Goal: Task Accomplishment & Management: Manage account settings

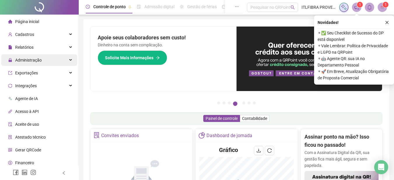
click at [61, 64] on div "Administração" at bounding box center [39, 60] width 76 height 12
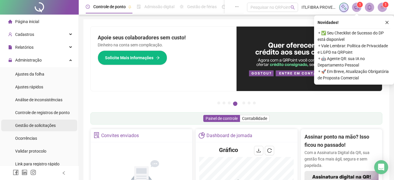
click at [50, 128] on div "Gestão de solicitações" at bounding box center [35, 125] width 40 height 12
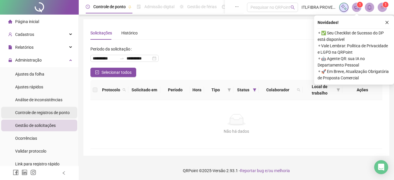
click at [58, 114] on span "Controle de registros de ponto" at bounding box center [42, 112] width 54 height 5
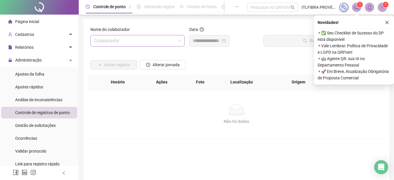
click at [163, 38] on input "search" at bounding box center [135, 40] width 82 height 11
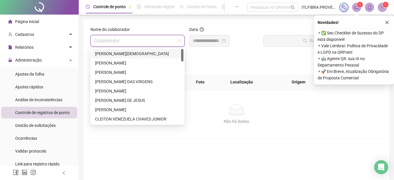
click at [38, 20] on span "Página inicial" at bounding box center [27, 21] width 24 height 5
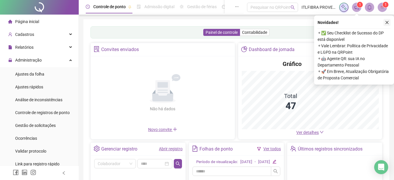
click at [387, 22] on icon "close" at bounding box center [386, 22] width 3 height 3
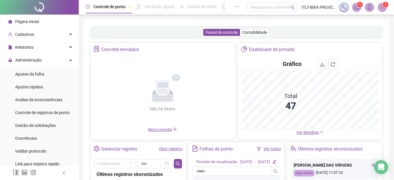
click at [301, 131] on span "Ver detalhes" at bounding box center [307, 132] width 22 height 5
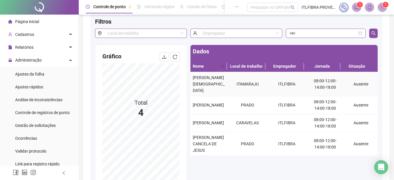
scroll to position [39, 0]
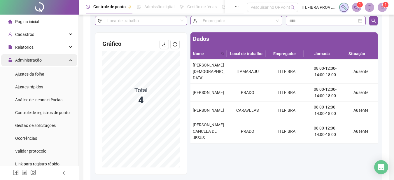
click at [33, 58] on span "Administração" at bounding box center [28, 60] width 27 height 5
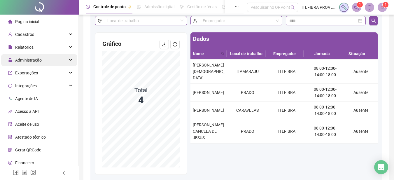
click at [33, 58] on span "Administração" at bounding box center [28, 60] width 27 height 5
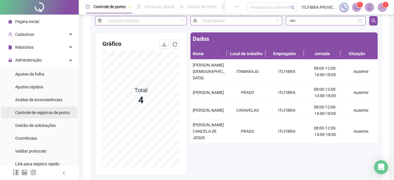
click at [35, 113] on span "Controle de registros de ponto" at bounding box center [42, 112] width 54 height 5
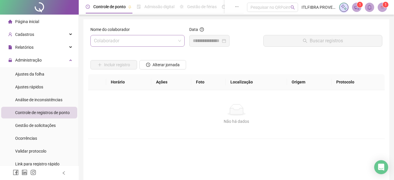
click at [128, 41] on input "search" at bounding box center [135, 40] width 82 height 11
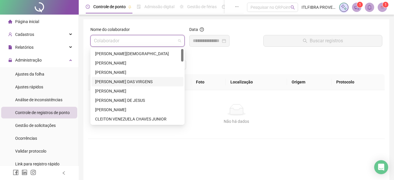
click at [124, 80] on div "[PERSON_NAME] DAS VIRGENS" at bounding box center [137, 81] width 85 height 6
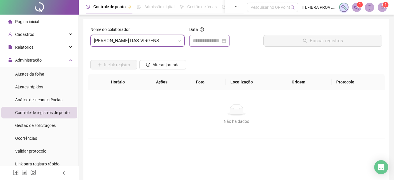
click at [190, 42] on div at bounding box center [209, 41] width 40 height 12
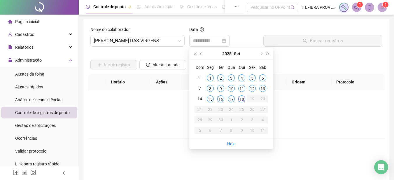
click at [230, 100] on div "17" at bounding box center [231, 98] width 7 height 7
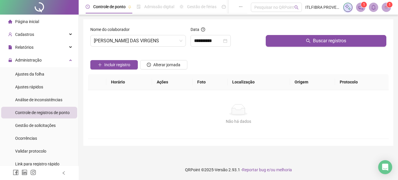
click at [292, 47] on div "Buscar registros" at bounding box center [325, 38] width 125 height 25
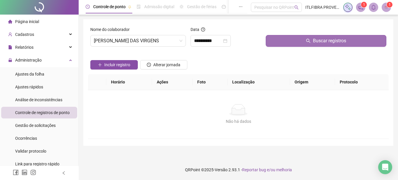
click at [293, 45] on button "Buscar registros" at bounding box center [326, 41] width 121 height 12
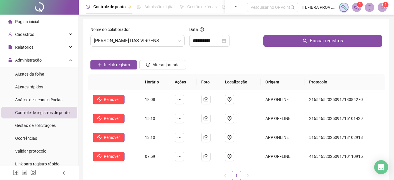
click at [232, 21] on div "**********" at bounding box center [236, 132] width 306 height 227
click at [243, 5] on button "button" at bounding box center [236, 6] width 13 height 13
click at [121, 20] on div "**********" at bounding box center [236, 132] width 306 height 227
click at [214, 40] on input "**********" at bounding box center [207, 40] width 28 height 7
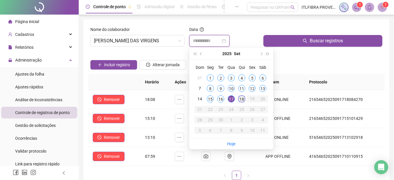
type input "**********"
click at [239, 98] on div "18" at bounding box center [241, 98] width 7 height 7
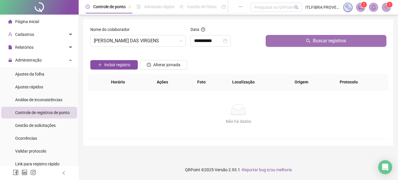
click at [287, 38] on button "Buscar registros" at bounding box center [326, 41] width 121 height 12
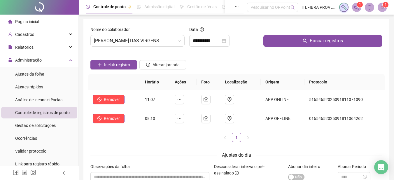
click at [27, 19] on span "Página inicial" at bounding box center [27, 21] width 24 height 5
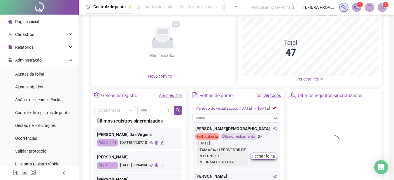
scroll to position [107, 0]
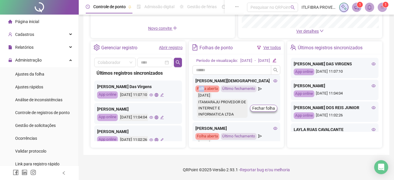
drag, startPoint x: 199, startPoint y: 84, endPoint x: 205, endPoint y: 87, distance: 6.7
click at [204, 87] on div "[PERSON_NAME] DOS SANTOS Folha aberta Último fechamento [DATE] ITAMARAJU PROVED…" at bounding box center [236, 98] width 88 height 46
click at [205, 87] on div "Folha aberta" at bounding box center [207, 88] width 24 height 7
drag, startPoint x: 205, startPoint y: 87, endPoint x: 241, endPoint y: 88, distance: 36.4
click at [223, 88] on div "[PERSON_NAME] DOS SANTOS Folha aberta Último fechamento [DATE] ITAMARAJU PROVED…" at bounding box center [236, 98] width 88 height 46
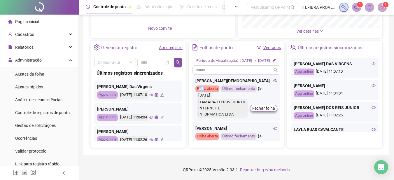
click at [241, 88] on div "[PERSON_NAME] DOS SANTOS Folha aberta Último fechamento [DATE] ITAMARAJU PROVED…" at bounding box center [236, 98] width 88 height 46
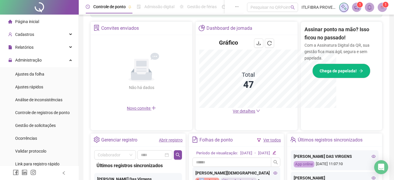
scroll to position [193, 0]
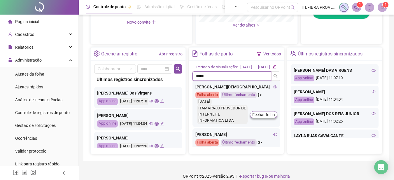
click at [217, 81] on input "****" at bounding box center [231, 75] width 79 height 9
type input "*"
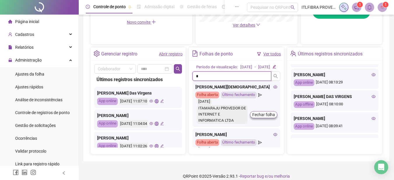
scroll to position [159, 0]
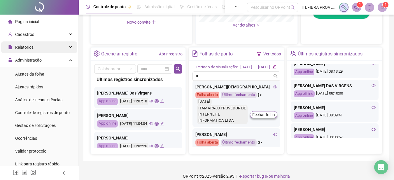
click at [34, 47] on div "Relatórios" at bounding box center [39, 47] width 76 height 12
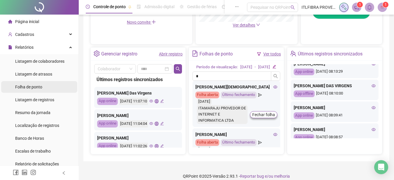
click at [44, 83] on li "Folha de ponto" at bounding box center [39, 87] width 76 height 12
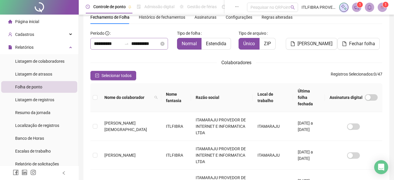
scroll to position [29, 0]
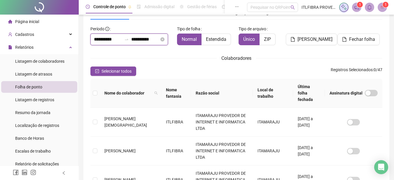
click at [121, 40] on input "**********" at bounding box center [108, 39] width 28 height 7
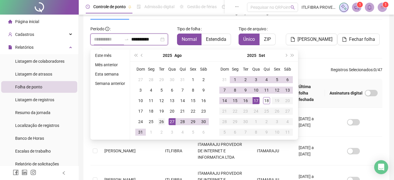
type input "**********"
click at [161, 123] on div "26" at bounding box center [161, 121] width 7 height 7
type input "**********"
click at [258, 102] on div "17" at bounding box center [255, 100] width 7 height 7
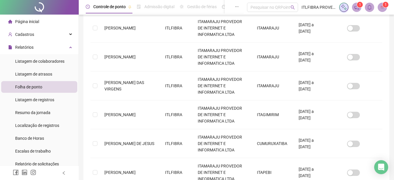
scroll to position [263, 0]
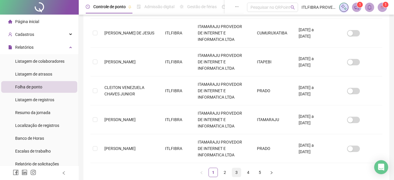
click at [237, 168] on link "3" at bounding box center [236, 172] width 9 height 9
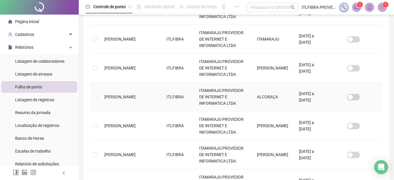
scroll to position [290, 0]
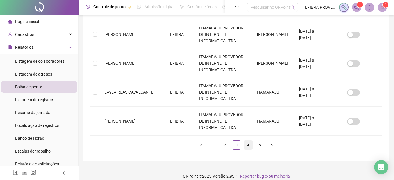
click at [250, 140] on link "4" at bounding box center [248, 144] width 9 height 9
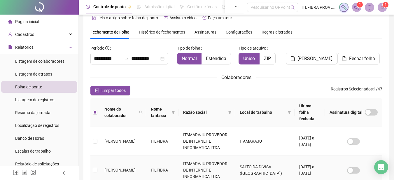
scroll to position [0, 0]
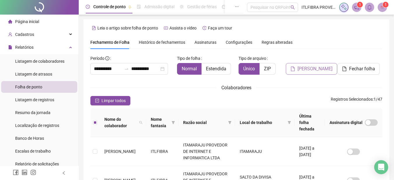
click at [306, 73] on button "[PERSON_NAME]" at bounding box center [311, 69] width 51 height 12
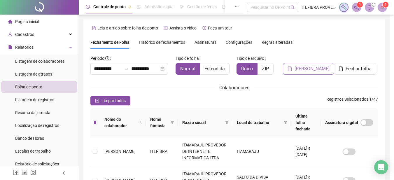
scroll to position [29, 0]
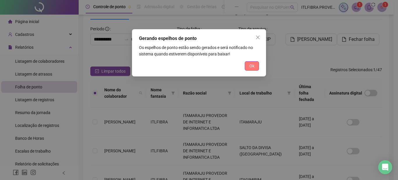
click at [252, 67] on span "Ok" at bounding box center [251, 66] width 5 height 6
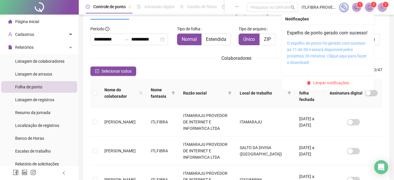
click at [334, 58] on link "O espelho de ponto foi gerado com sucesso às 11:46:50 e estará disponível pelos…" at bounding box center [327, 53] width 80 height 24
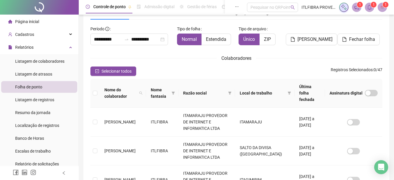
click at [371, 9] on icon "bell" at bounding box center [369, 7] width 4 height 5
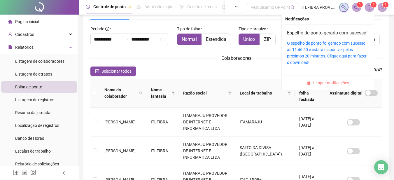
click at [325, 86] on span "Limpar notificações" at bounding box center [331, 83] width 36 height 6
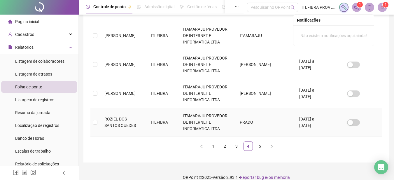
scroll to position [290, 0]
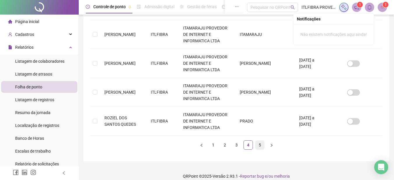
click at [261, 140] on link "5" at bounding box center [259, 144] width 9 height 9
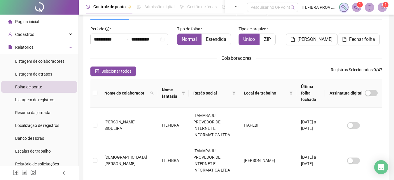
scroll to position [203, 0]
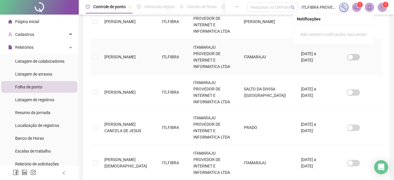
click at [108, 39] on td "[PERSON_NAME]" at bounding box center [128, 56] width 57 height 35
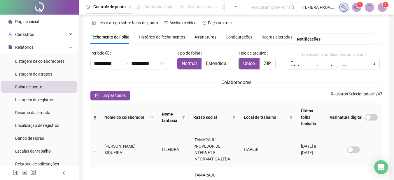
scroll to position [0, 0]
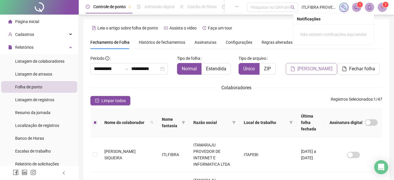
click at [307, 65] on span "[PERSON_NAME]" at bounding box center [314, 68] width 35 height 7
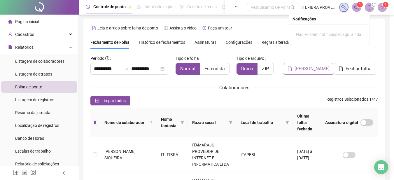
scroll to position [29, 0]
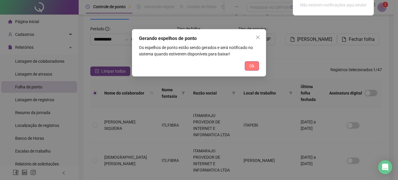
click at [249, 64] on span "Ok" at bounding box center [251, 66] width 5 height 6
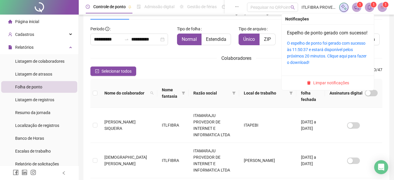
click at [371, 8] on icon "bell" at bounding box center [369, 7] width 5 height 5
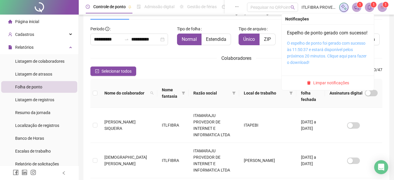
click at [323, 51] on link "O espelho de ponto foi gerado com sucesso às 11:50:37 e estará disponível pelos…" at bounding box center [327, 53] width 80 height 24
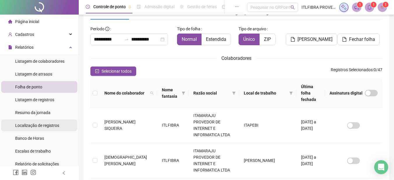
click at [46, 121] on div "Localização de registros" at bounding box center [37, 125] width 44 height 12
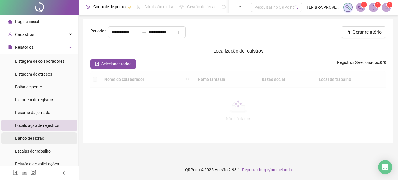
type input "**********"
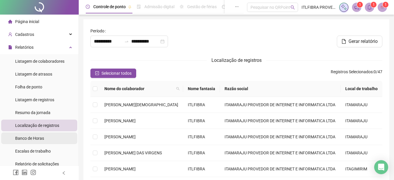
click at [46, 137] on li "Banco de Horas" at bounding box center [39, 138] width 76 height 12
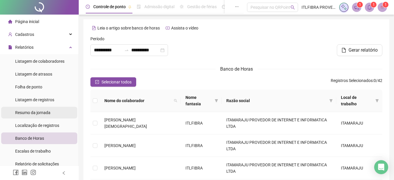
type input "**********"
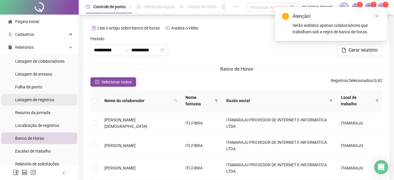
scroll to position [39, 0]
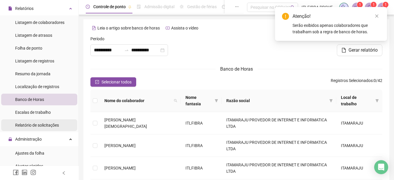
click at [45, 122] on div "Relatório de solicitações" at bounding box center [37, 125] width 44 height 12
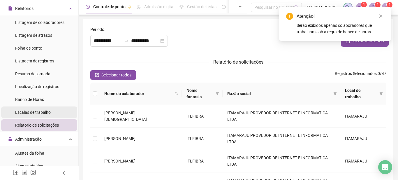
click at [48, 115] on div "Escalas de trabalho" at bounding box center [33, 112] width 36 height 12
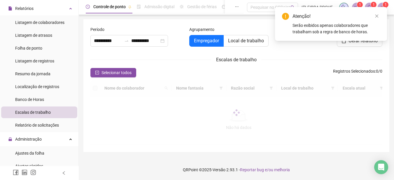
type input "**********"
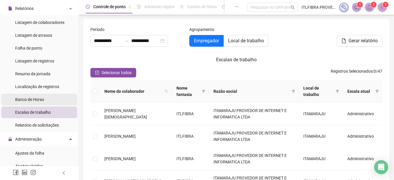
click at [52, 94] on li "Banco de Horas" at bounding box center [39, 100] width 76 height 12
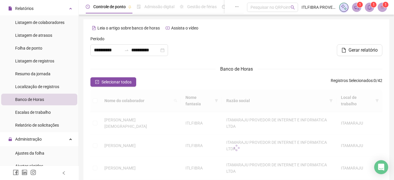
type input "**********"
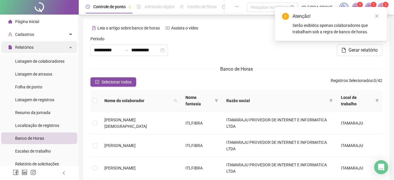
click at [50, 50] on div "Relatórios" at bounding box center [39, 47] width 76 height 12
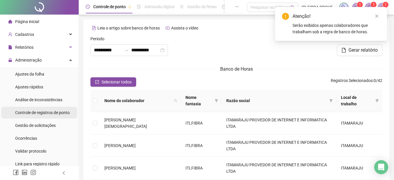
click at [50, 112] on span "Controle de registros de ponto" at bounding box center [42, 112] width 54 height 5
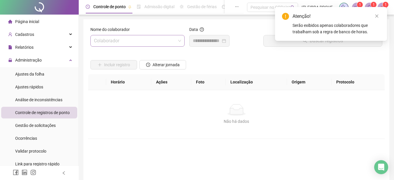
click at [142, 42] on input "search" at bounding box center [135, 40] width 82 height 11
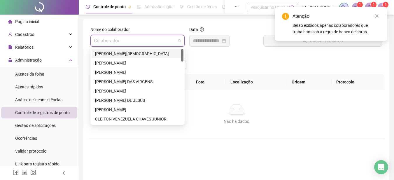
click at [149, 39] on input "search" at bounding box center [135, 40] width 82 height 11
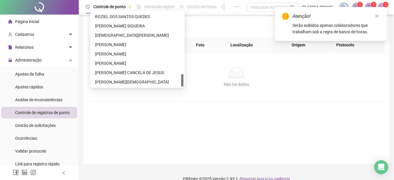
scroll to position [46, 0]
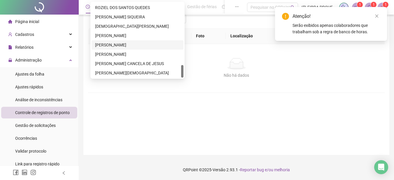
click at [127, 45] on div "[PERSON_NAME]" at bounding box center [137, 45] width 85 height 6
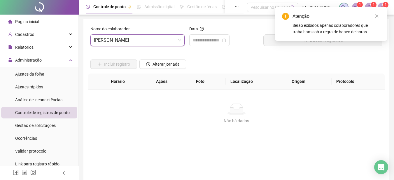
scroll to position [0, 0]
click at [196, 40] on input at bounding box center [207, 40] width 28 height 7
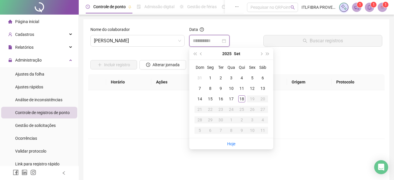
type input "**********"
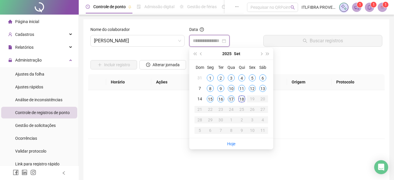
type input "**********"
click at [231, 99] on div "17" at bounding box center [231, 98] width 7 height 7
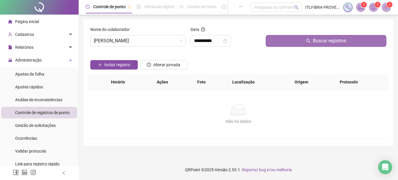
click at [286, 41] on button "Buscar registros" at bounding box center [326, 41] width 121 height 12
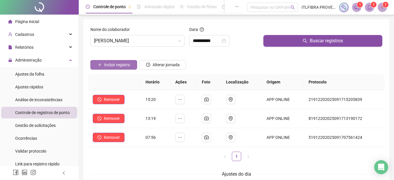
click at [125, 64] on span "Incluir registro" at bounding box center [117, 64] width 26 height 6
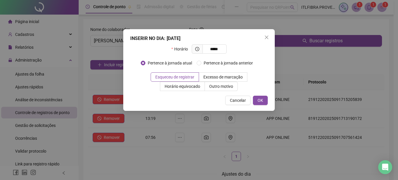
type input "*****"
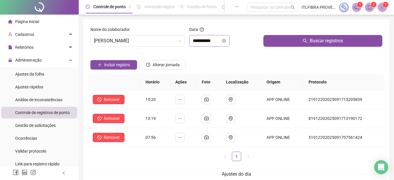
click at [214, 36] on div "**********" at bounding box center [209, 41] width 40 height 12
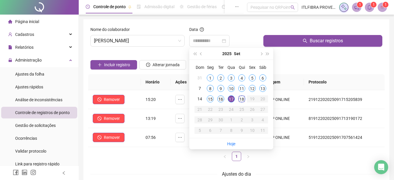
click at [221, 100] on div "16" at bounding box center [220, 98] width 7 height 7
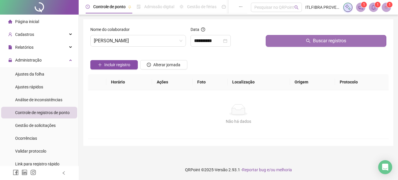
click at [307, 40] on icon "search" at bounding box center [308, 40] width 5 height 5
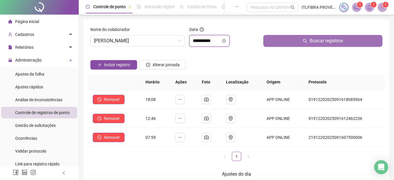
click at [221, 40] on input "**********" at bounding box center [207, 40] width 28 height 7
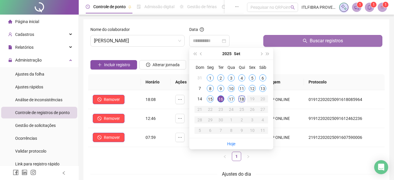
click at [239, 99] on div "18" at bounding box center [241, 98] width 7 height 7
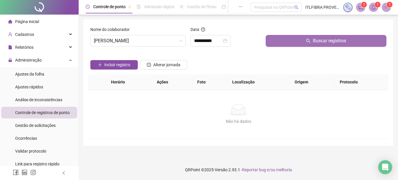
click at [283, 37] on button "Buscar registros" at bounding box center [326, 41] width 121 height 12
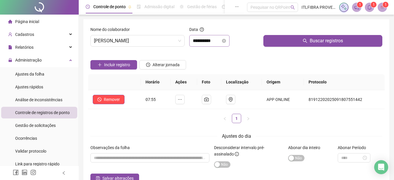
click at [202, 37] on div "**********" at bounding box center [209, 41] width 40 height 12
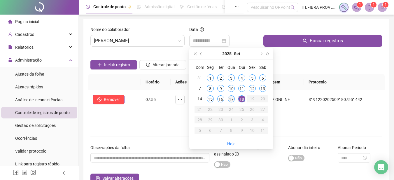
click at [232, 98] on div "17" at bounding box center [231, 98] width 7 height 7
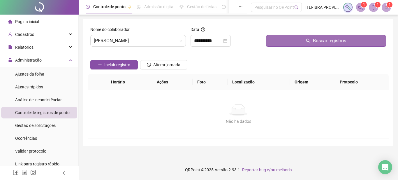
click at [295, 42] on button "Buscar registros" at bounding box center [326, 41] width 121 height 12
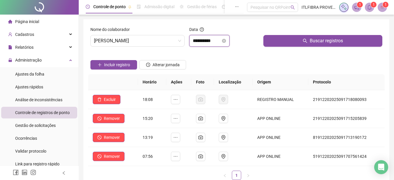
click at [209, 40] on input "**********" at bounding box center [207, 40] width 28 height 7
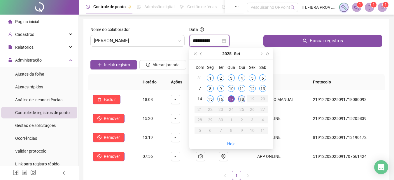
type input "**********"
click at [241, 99] on div "18" at bounding box center [241, 98] width 7 height 7
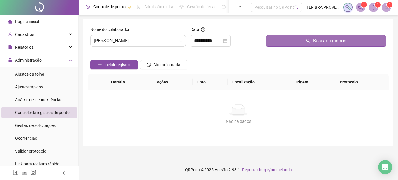
click at [301, 43] on button "Buscar registros" at bounding box center [326, 41] width 121 height 12
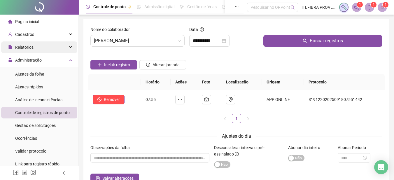
click at [36, 42] on div "Relatórios" at bounding box center [39, 47] width 76 height 12
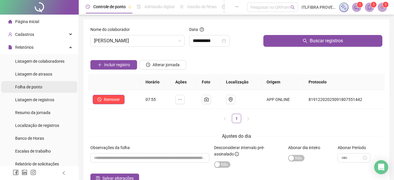
click at [42, 87] on span "Folha de ponto" at bounding box center [28, 86] width 27 height 5
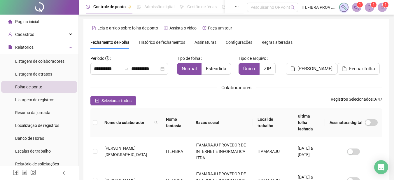
scroll to position [29, 0]
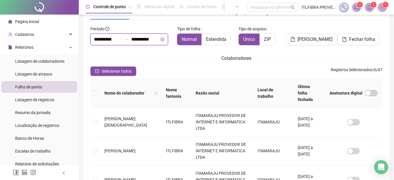
click at [115, 42] on input "**********" at bounding box center [108, 39] width 28 height 7
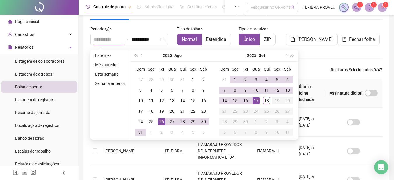
type input "**********"
click at [161, 122] on div "26" at bounding box center [161, 121] width 7 height 7
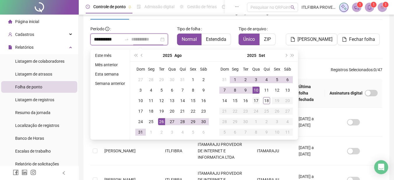
type input "**********"
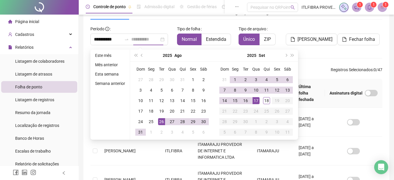
click at [256, 101] on div "17" at bounding box center [255, 100] width 7 height 7
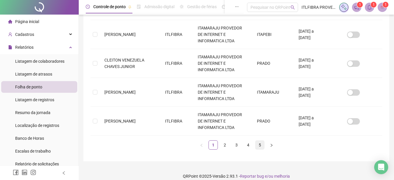
click at [261, 140] on link "5" at bounding box center [259, 144] width 9 height 9
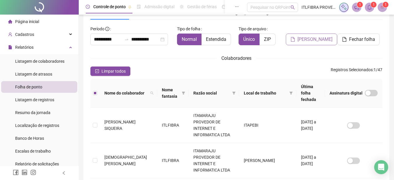
click at [309, 38] on span "[PERSON_NAME]" at bounding box center [314, 39] width 35 height 7
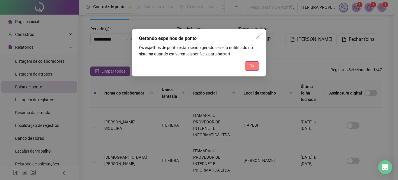
click at [257, 70] on button "Ok" at bounding box center [252, 65] width 14 height 9
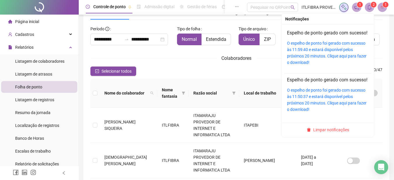
click at [369, 9] on icon "bell" at bounding box center [369, 7] width 4 height 5
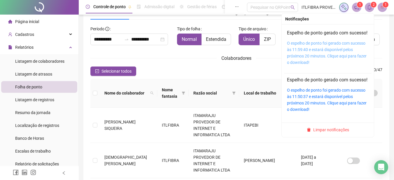
click at [324, 59] on link "O espelho de ponto foi gerado com sucesso às 11:59:40 e estará disponível pelos…" at bounding box center [327, 53] width 80 height 24
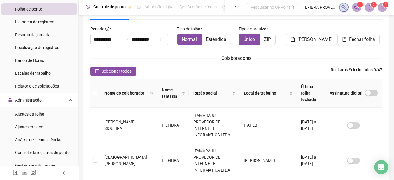
scroll to position [0, 0]
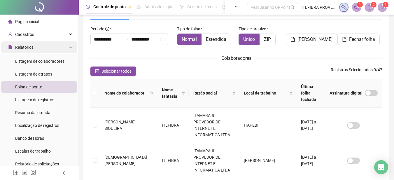
click at [43, 47] on div "Relatórios" at bounding box center [39, 47] width 76 height 12
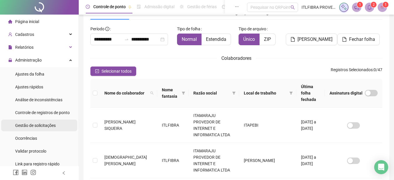
click at [47, 121] on div "Gestão de solicitações" at bounding box center [35, 125] width 40 height 12
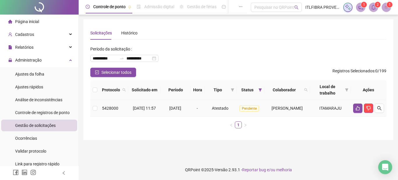
click at [272, 110] on span "[PERSON_NAME]" at bounding box center [287, 108] width 31 height 5
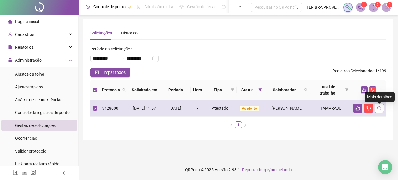
click at [376, 109] on button "button" at bounding box center [379, 107] width 9 height 9
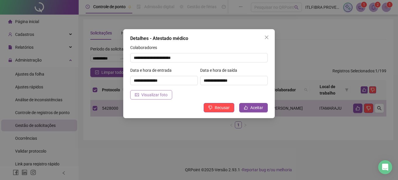
click at [154, 92] on span "Visualizar foto" at bounding box center [154, 94] width 26 height 6
click at [257, 108] on span "Aceitar" at bounding box center [256, 107] width 13 height 6
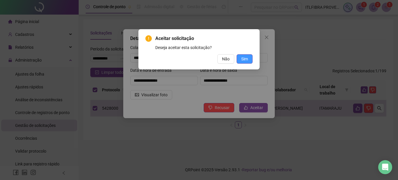
click at [244, 61] on span "Sim" at bounding box center [244, 59] width 7 height 6
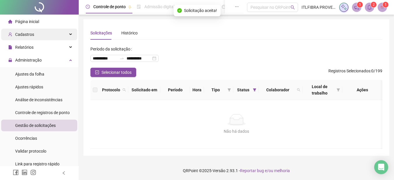
click at [40, 38] on div "Cadastros" at bounding box center [39, 35] width 76 height 12
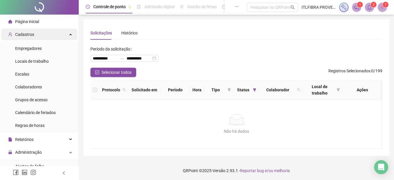
click at [39, 38] on div "Cadastros" at bounding box center [39, 35] width 76 height 12
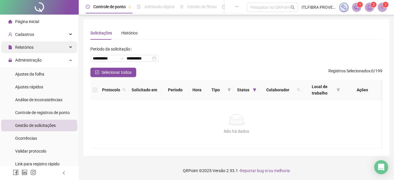
click at [36, 48] on div "Relatórios" at bounding box center [39, 47] width 76 height 12
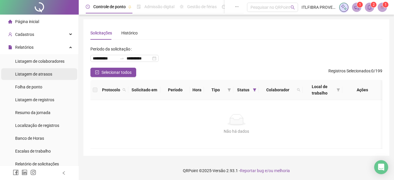
click at [51, 71] on li "Listagem de atrasos" at bounding box center [39, 74] width 76 height 12
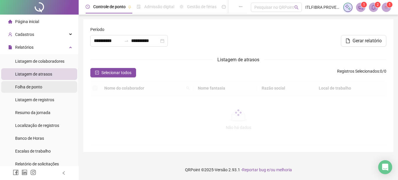
click at [39, 86] on span "Folha de ponto" at bounding box center [28, 86] width 27 height 5
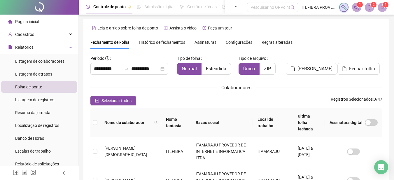
scroll to position [29, 0]
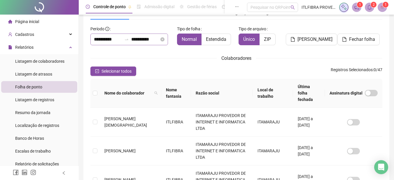
click at [130, 42] on div "**********" at bounding box center [129, 40] width 78 height 12
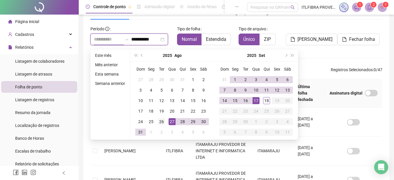
type input "**********"
click at [163, 122] on div "26" at bounding box center [161, 121] width 7 height 7
type input "**********"
click at [257, 102] on div "17" at bounding box center [255, 100] width 7 height 7
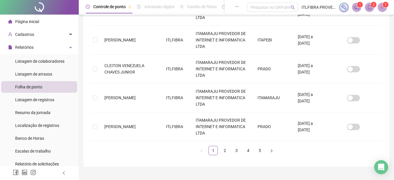
scroll to position [290, 0]
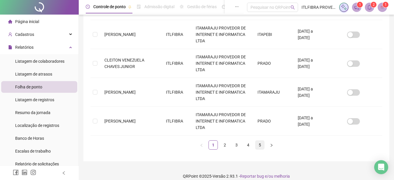
click at [263, 140] on link "5" at bounding box center [259, 144] width 9 height 9
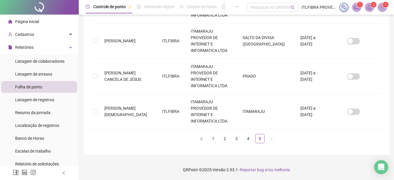
scroll to position [29, 0]
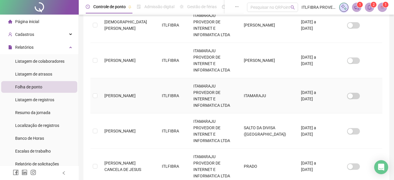
click at [101, 78] on td "[PERSON_NAME]" at bounding box center [128, 95] width 57 height 35
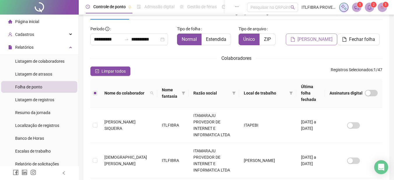
click at [307, 45] on button "[PERSON_NAME]" at bounding box center [311, 40] width 51 height 12
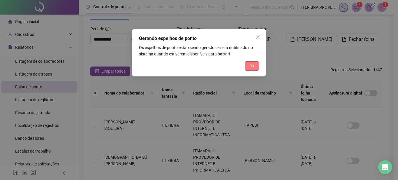
click at [254, 65] on span "Ok" at bounding box center [251, 66] width 5 height 6
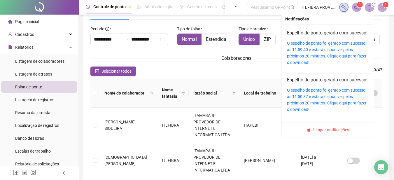
click at [371, 7] on icon "bell" at bounding box center [369, 7] width 4 height 5
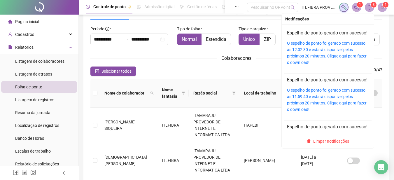
click at [371, 9] on icon "bell" at bounding box center [369, 7] width 4 height 5
click at [318, 59] on div "O espelho de ponto foi gerado com sucesso às 12:02:30 e estará disponível pelos…" at bounding box center [328, 53] width 82 height 26
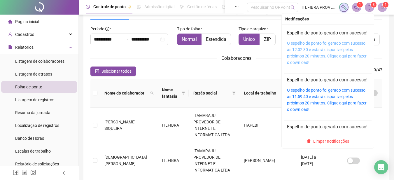
click at [318, 55] on link "O espelho de ponto foi gerado com sucesso às 12:02:30 e estará disponível pelos…" at bounding box center [327, 53] width 80 height 24
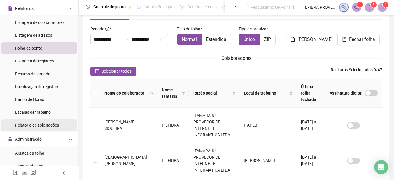
scroll to position [0, 0]
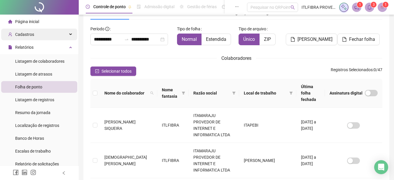
drag, startPoint x: 49, startPoint y: 57, endPoint x: 22, endPoint y: 35, distance: 34.7
drag, startPoint x: 22, startPoint y: 35, endPoint x: 18, endPoint y: 33, distance: 4.4
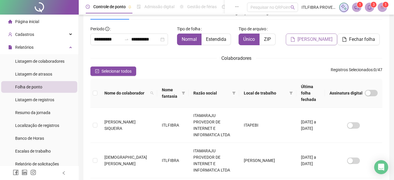
click at [312, 35] on button "[PERSON_NAME]" at bounding box center [311, 40] width 51 height 12
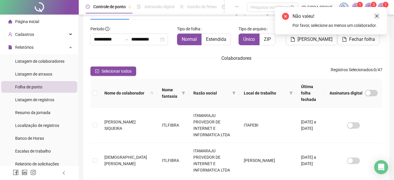
click at [376, 17] on icon "close" at bounding box center [376, 16] width 4 height 4
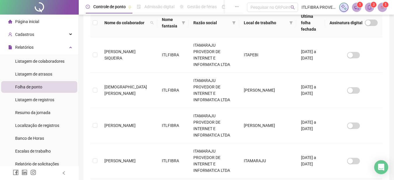
scroll to position [203, 0]
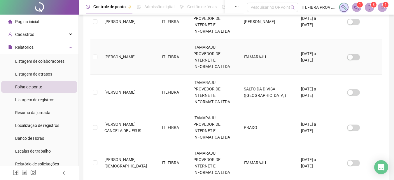
click at [98, 39] on td at bounding box center [94, 56] width 9 height 35
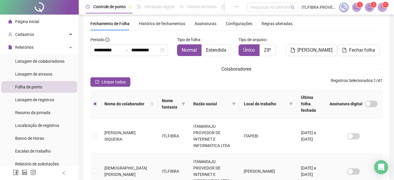
scroll to position [0, 0]
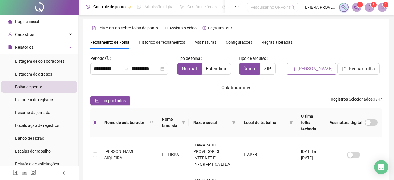
click at [324, 68] on span "[PERSON_NAME]" at bounding box center [314, 68] width 35 height 7
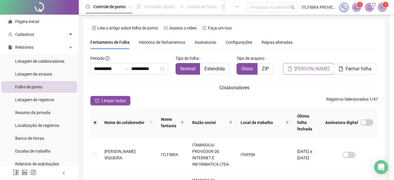
scroll to position [29, 0]
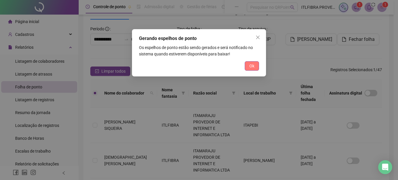
click at [253, 66] on span "Ok" at bounding box center [251, 66] width 5 height 6
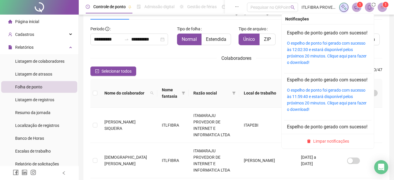
click at [368, 8] on icon "bell" at bounding box center [369, 7] width 5 height 5
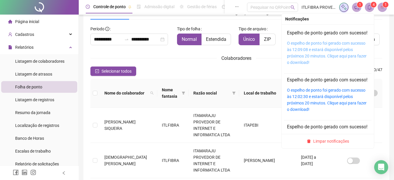
click at [308, 61] on link "O espelho de ponto foi gerado com sucesso às 12:09:08 e estará disponível pelos…" at bounding box center [327, 53] width 80 height 24
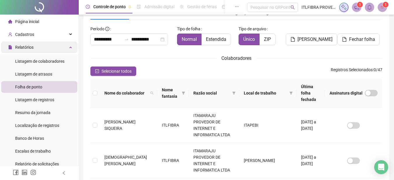
click at [45, 52] on div "Relatórios" at bounding box center [39, 47] width 76 height 12
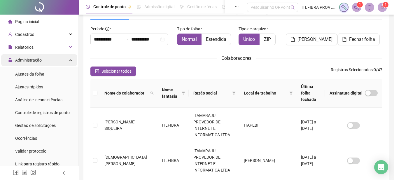
click at [58, 57] on div "Administração" at bounding box center [39, 60] width 76 height 12
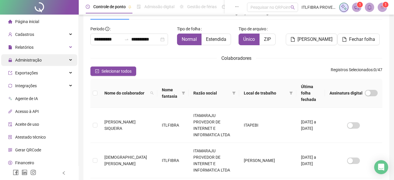
click at [58, 57] on div "Administração" at bounding box center [39, 60] width 76 height 12
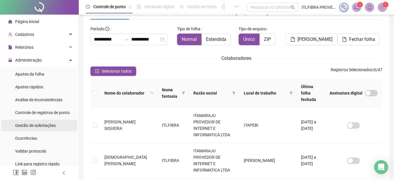
click at [37, 126] on span "Gestão de solicitações" at bounding box center [35, 125] width 40 height 5
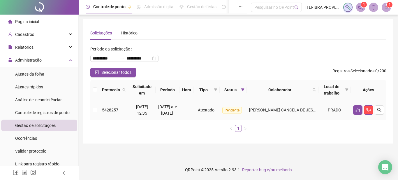
click at [160, 115] on div "[DATE] até [DATE]" at bounding box center [167, 109] width 19 height 13
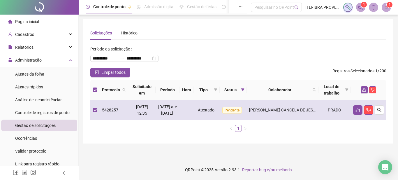
click at [160, 115] on div "[DATE] até [DATE]" at bounding box center [167, 109] width 19 height 13
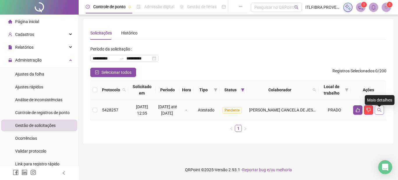
click at [377, 112] on icon "search" at bounding box center [379, 110] width 5 height 5
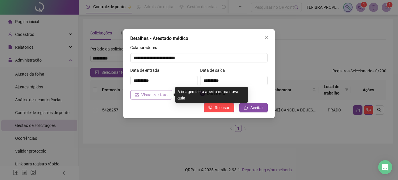
click at [169, 96] on button "Visualizar foto" at bounding box center [151, 94] width 42 height 9
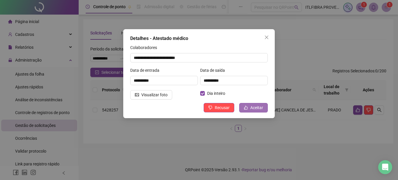
click at [251, 110] on span "Aceitar" at bounding box center [256, 107] width 13 height 6
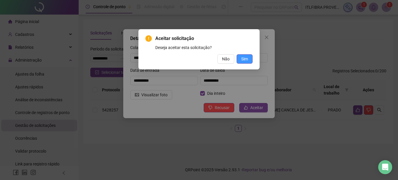
click at [245, 59] on span "Sim" at bounding box center [244, 59] width 7 height 6
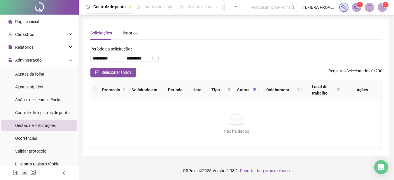
click at [284, 24] on div "**********" at bounding box center [236, 87] width 306 height 136
click at [355, 5] on icon "notification" at bounding box center [356, 7] width 5 height 5
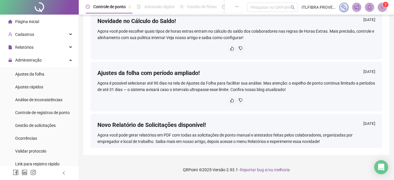
scroll to position [422, 0]
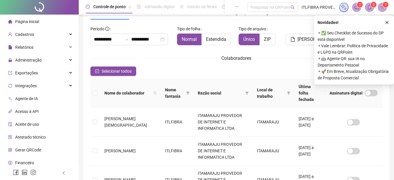
scroll to position [29, 0]
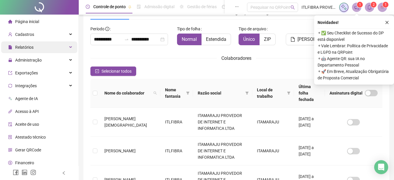
click at [42, 52] on div "Relatórios" at bounding box center [39, 47] width 76 height 12
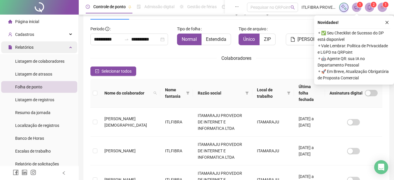
click at [50, 47] on div "Relatórios" at bounding box center [39, 47] width 76 height 12
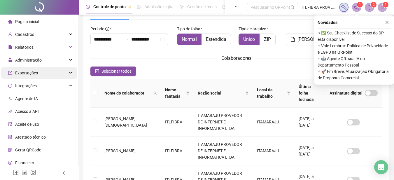
click at [51, 74] on div "Exportações" at bounding box center [39, 73] width 76 height 12
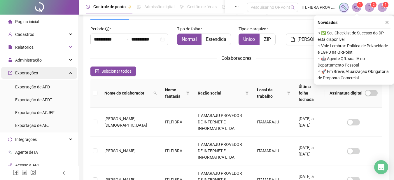
click at [51, 74] on div "Exportações" at bounding box center [39, 73] width 76 height 12
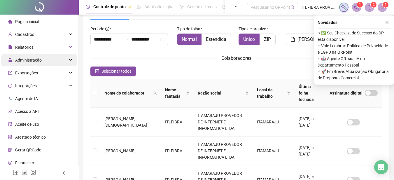
click at [48, 59] on div "Administração" at bounding box center [39, 60] width 76 height 12
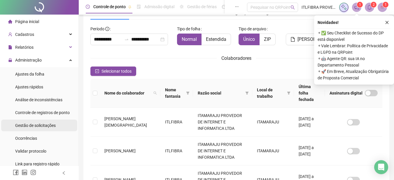
click at [43, 126] on span "Gestão de solicitações" at bounding box center [35, 125] width 40 height 5
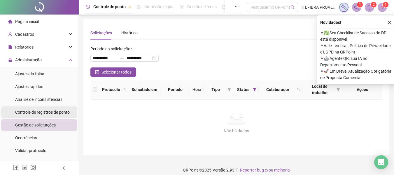
click at [48, 111] on span "Controle de registros de ponto" at bounding box center [42, 112] width 54 height 5
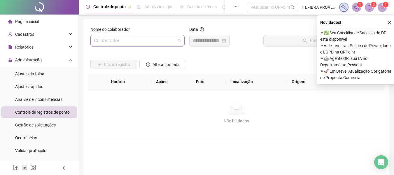
click at [140, 38] on input "search" at bounding box center [135, 40] width 82 height 11
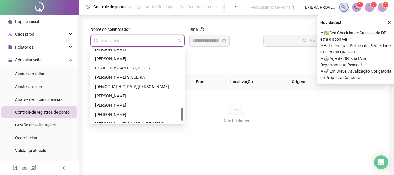
scroll to position [364, 0]
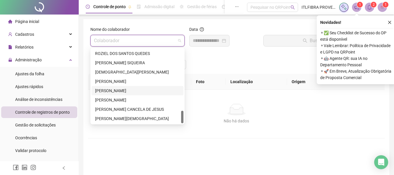
click at [132, 89] on div "[PERSON_NAME]" at bounding box center [137, 91] width 85 height 6
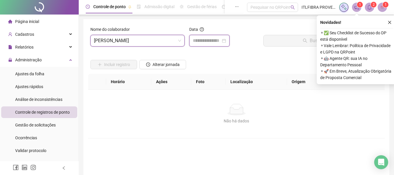
click at [200, 44] on input at bounding box center [207, 40] width 28 height 7
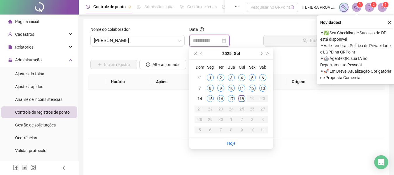
type input "**********"
click at [240, 101] on div "18" at bounding box center [241, 98] width 7 height 7
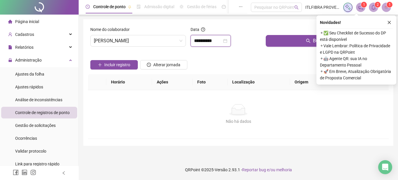
click at [219, 42] on input "**********" at bounding box center [208, 40] width 28 height 7
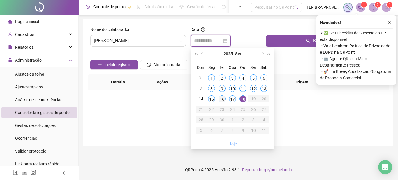
type input "**********"
click at [223, 97] on div "16" at bounding box center [222, 98] width 7 height 7
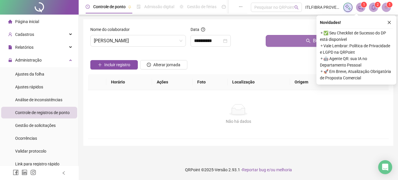
click at [306, 43] on button "Buscar registros" at bounding box center [326, 41] width 121 height 12
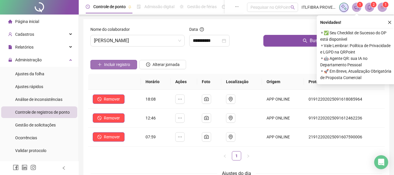
click at [118, 65] on span "Incluir registro" at bounding box center [117, 64] width 26 height 6
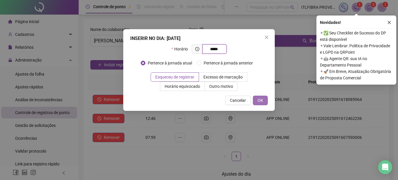
type input "*****"
click at [262, 100] on span "OK" at bounding box center [261, 100] width 6 height 6
